Goal: Obtain resource: Obtain resource

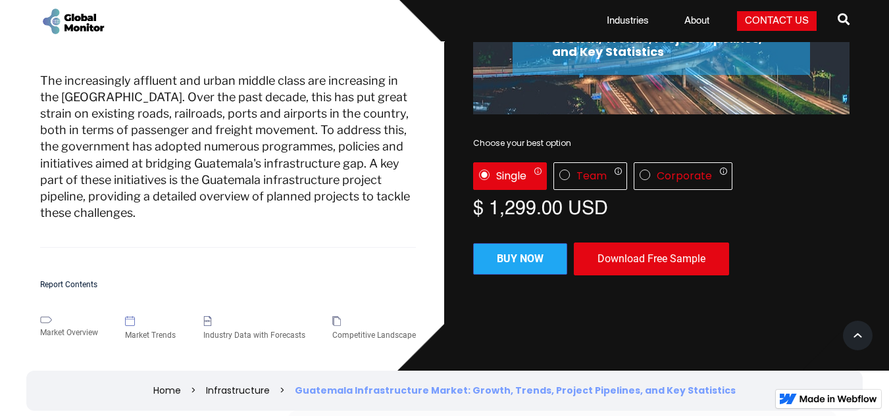
scroll to position [135, 0]
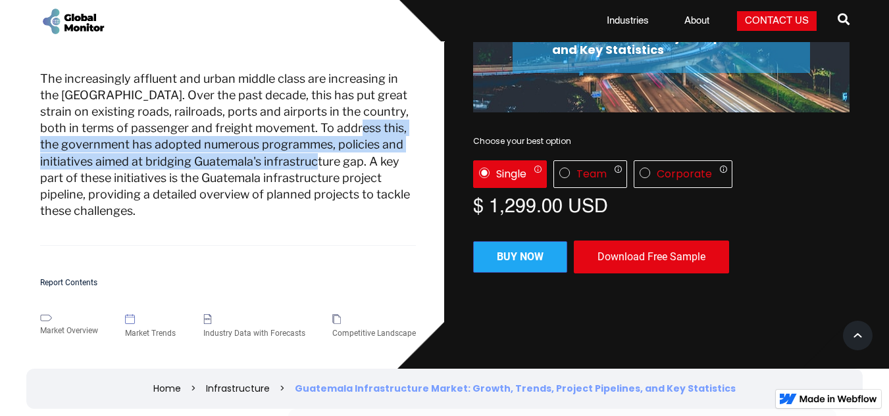
drag, startPoint x: 364, startPoint y: 160, endPoint x: 358, endPoint y: 128, distance: 32.8
click at [358, 128] on p "The increasingly affluent and urban middle class are increasing in the [GEOGRAP…" at bounding box center [228, 158] width 376 height 176
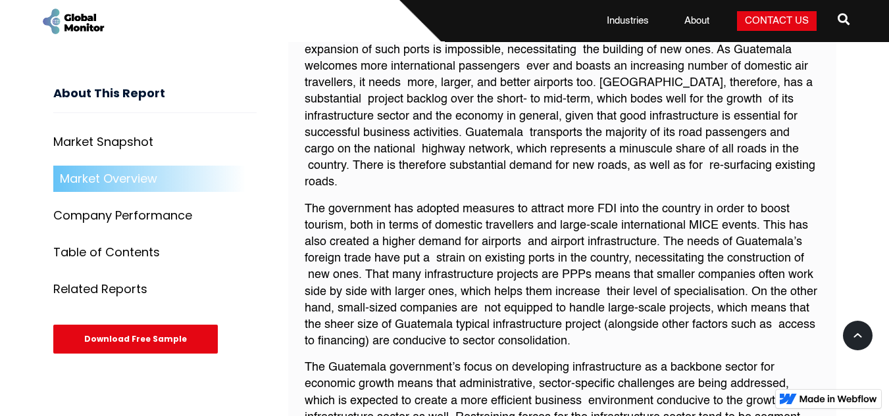
scroll to position [1040, 0]
click at [374, 112] on p "Guatemala needs to expand its existing ports and in some cases, even build new …" at bounding box center [562, 100] width 515 height 182
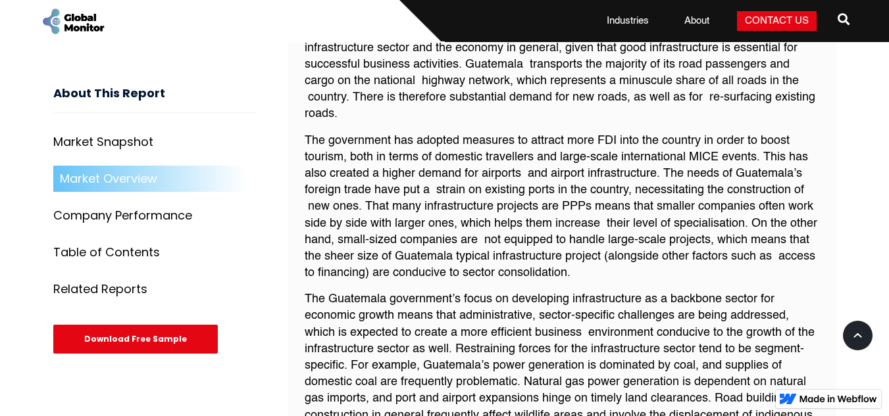
scroll to position [1108, 0]
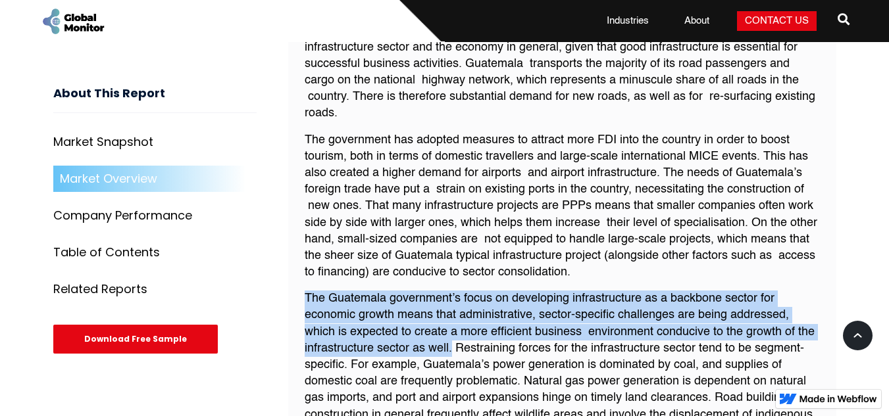
drag, startPoint x: 451, startPoint y: 337, endPoint x: 295, endPoint y: 285, distance: 164.3
click at [295, 285] on div "Market Overview Guatemala needs to expand its existing ports and in some cases,…" at bounding box center [562, 294] width 548 height 862
copy p "The Guatemala government’s focus on developing infrastructure as a backbone sec…"
